Goal: Task Accomplishment & Management: Manage account settings

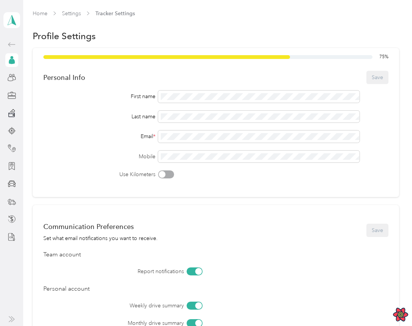
click at [378, 31] on div "Profile Settings" at bounding box center [216, 36] width 367 height 16
